Goal: Find specific page/section: Find specific page/section

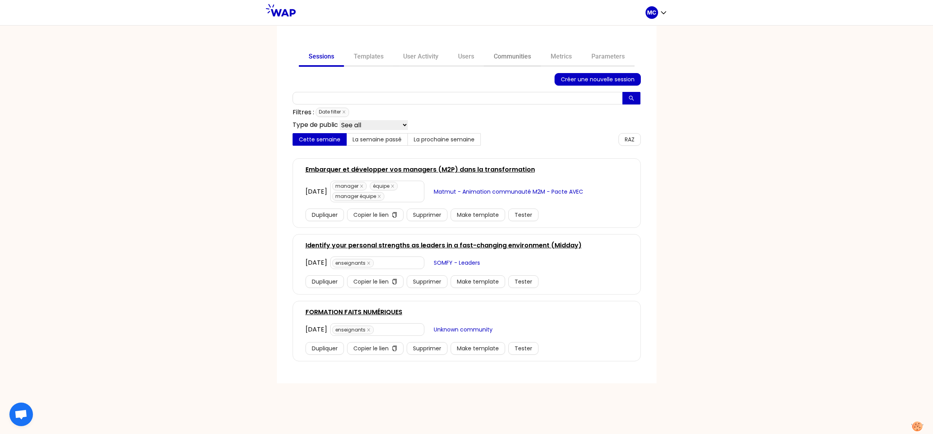
click at [513, 54] on link "Communities" at bounding box center [512, 57] width 57 height 19
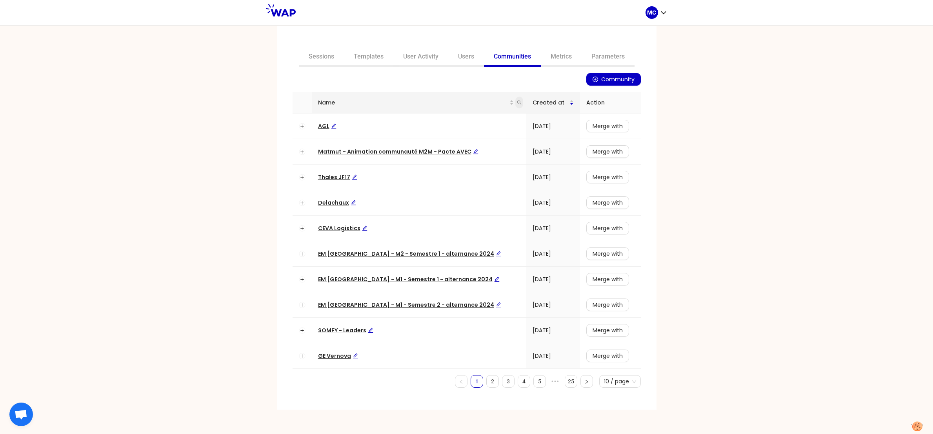
click at [516, 102] on span at bounding box center [520, 103] width 8 height 12
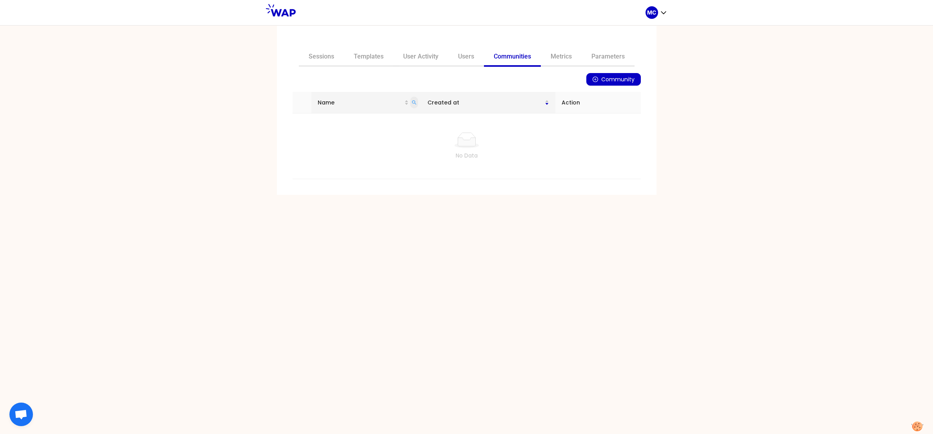
click at [418, 101] on span at bounding box center [414, 103] width 8 height 12
type input "mcdo"
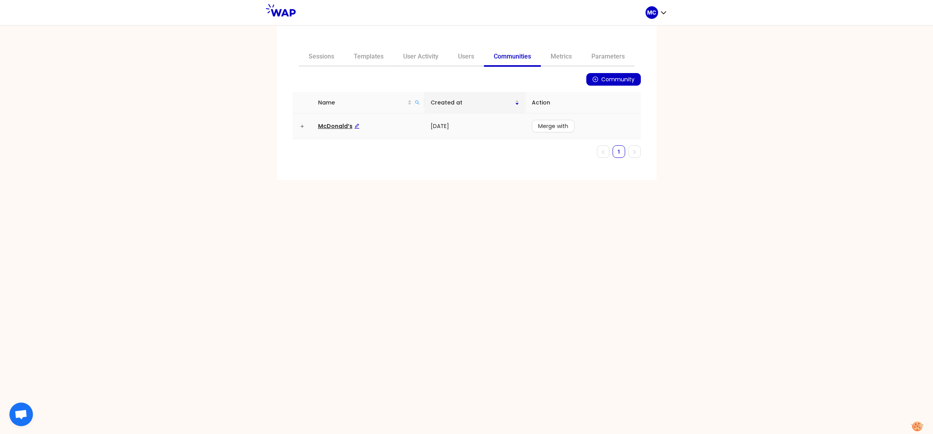
click at [330, 129] on td "McDonald’s" at bounding box center [368, 126] width 113 height 26
click at [324, 124] on span "McDonald’s" at bounding box center [339, 126] width 42 height 8
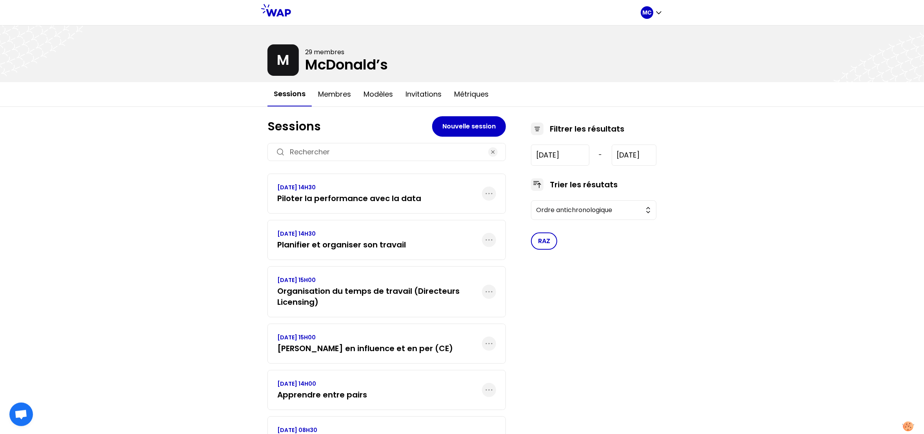
click at [191, 253] on div "MC M 29 membres McDonald’s Sessions Membres Modèles Invitations Métriques Sessi…" at bounding box center [462, 246] width 924 height 492
click at [667, 15] on div "MC" at bounding box center [462, 13] width 924 height 26
click at [659, 15] on icon "button" at bounding box center [659, 13] width 8 height 8
click at [649, 26] on button "Sessions" at bounding box center [621, 33] width 84 height 14
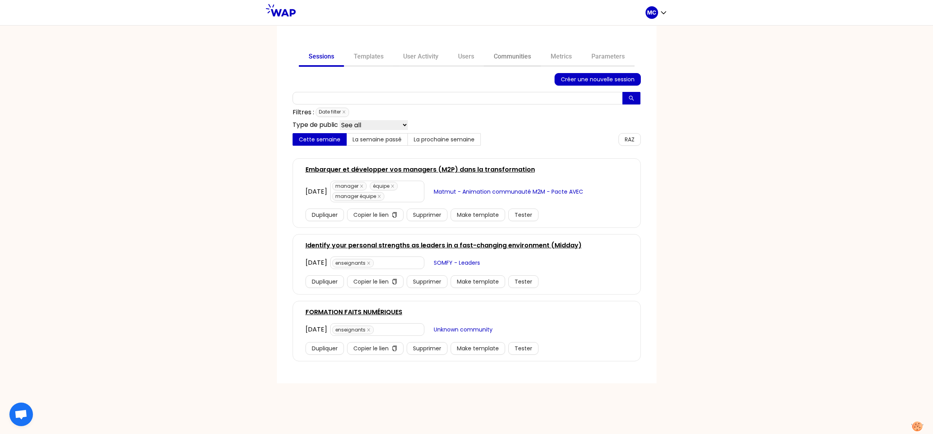
click at [495, 49] on link "Communities" at bounding box center [512, 57] width 57 height 19
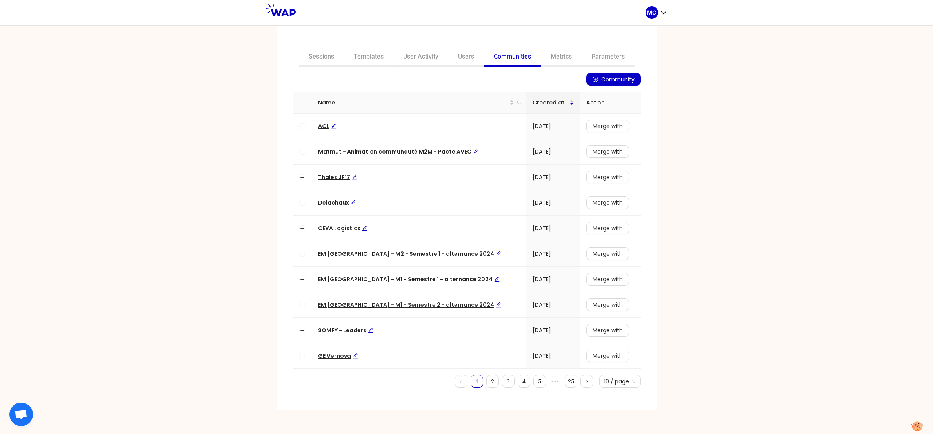
click at [705, 128] on div "Sessions Templates User Activity Users Communities Metrics Parameters Community…" at bounding box center [466, 229] width 933 height 408
click at [666, 244] on div "Sessions Templates User Activity Users Communities Metrics Parameters Community…" at bounding box center [466, 229] width 933 height 408
click at [516, 107] on span at bounding box center [520, 103] width 8 height 12
